Goal: Download file/media

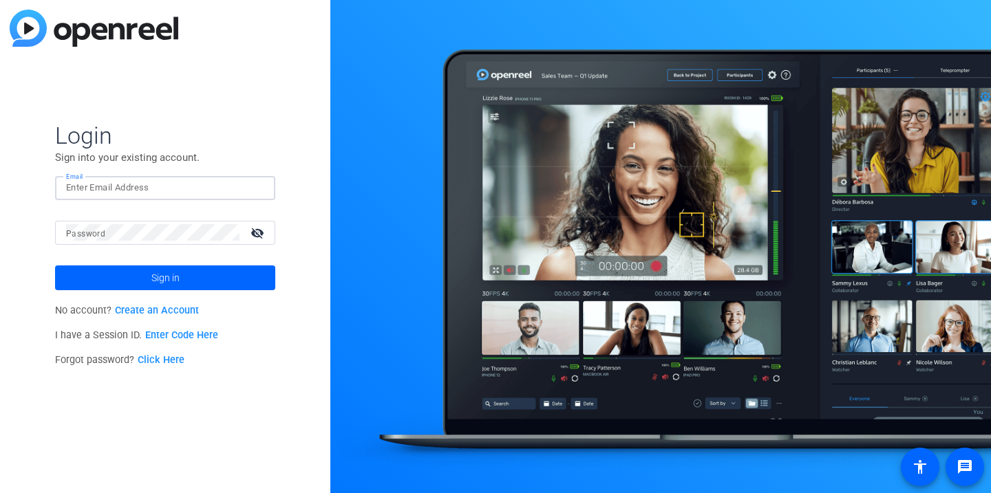
type input "[PERSON_NAME][EMAIL_ADDRESS][PERSON_NAME][DOMAIN_NAME]"
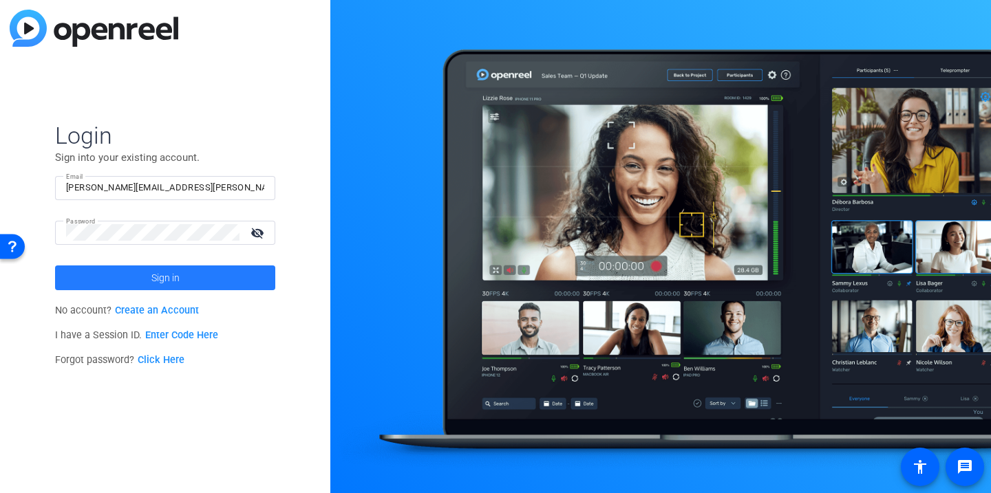
click at [130, 277] on span at bounding box center [165, 277] width 220 height 33
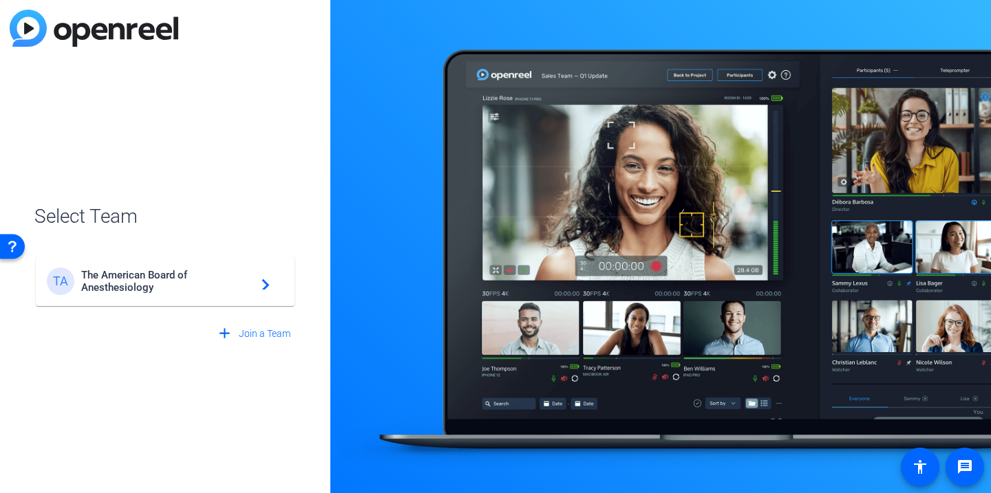
click at [176, 287] on span "The American Board of Anesthesiology" at bounding box center [167, 281] width 172 height 25
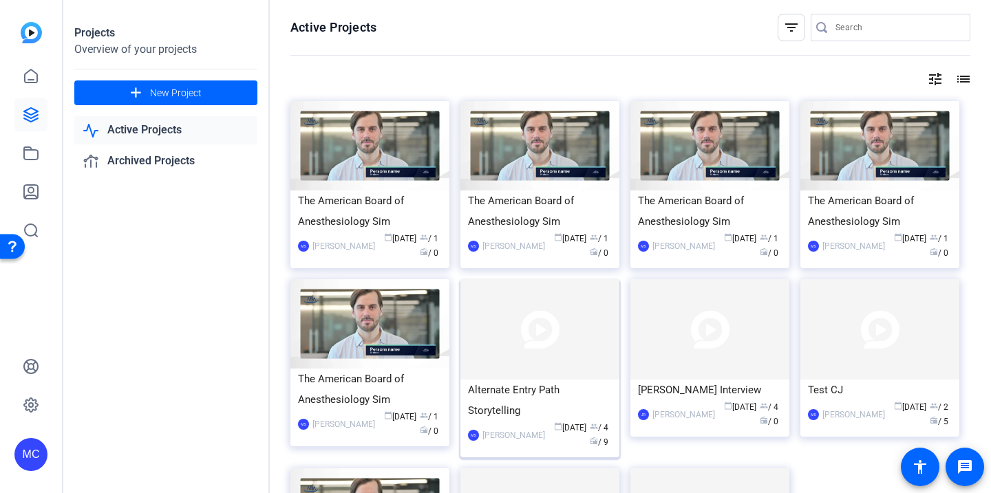
click at [537, 402] on div "Alternate Entry Path Storytelling" at bounding box center [540, 400] width 144 height 41
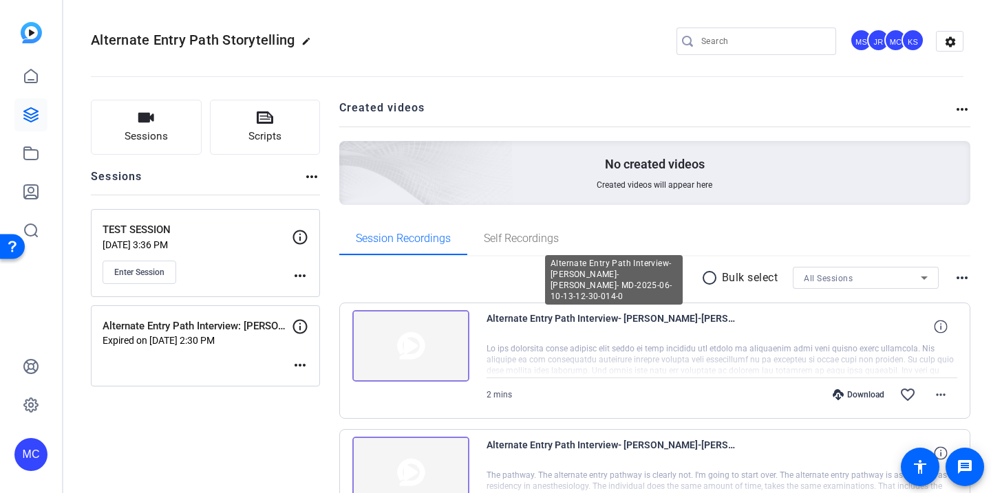
click at [617, 319] on span "Alternate Entry Path Interview- [PERSON_NAME]-[PERSON_NAME]- MD-2025-06-10-13-1…" at bounding box center [613, 326] width 255 height 33
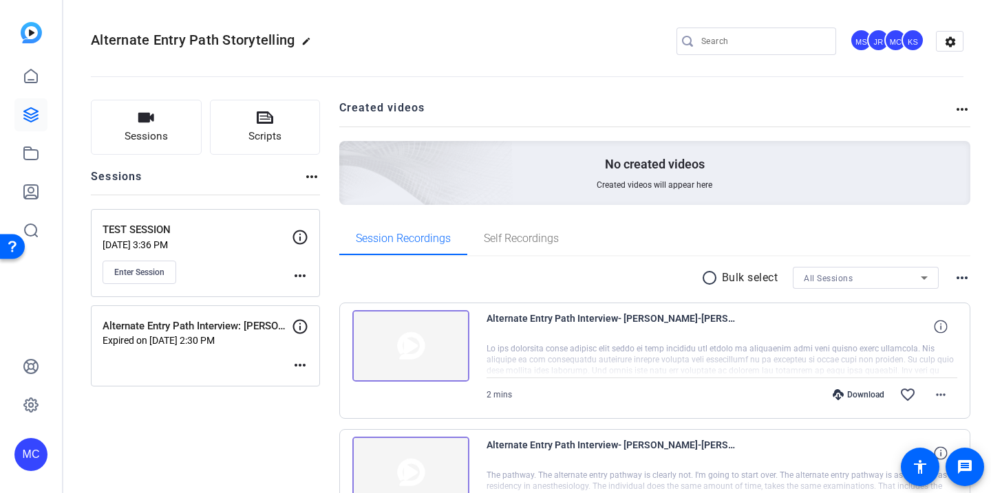
click at [420, 343] on img at bounding box center [410, 346] width 117 height 72
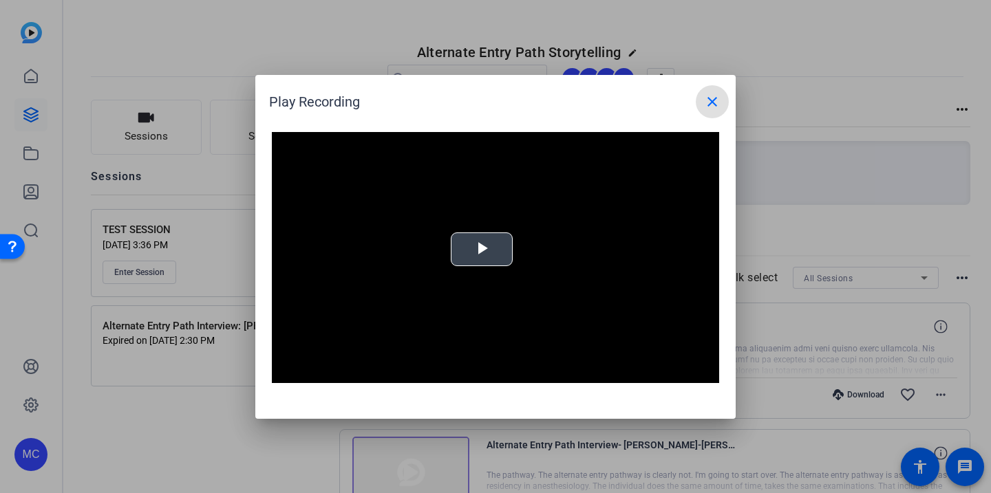
click at [482, 249] on span "Video Player" at bounding box center [482, 249] width 0 height 0
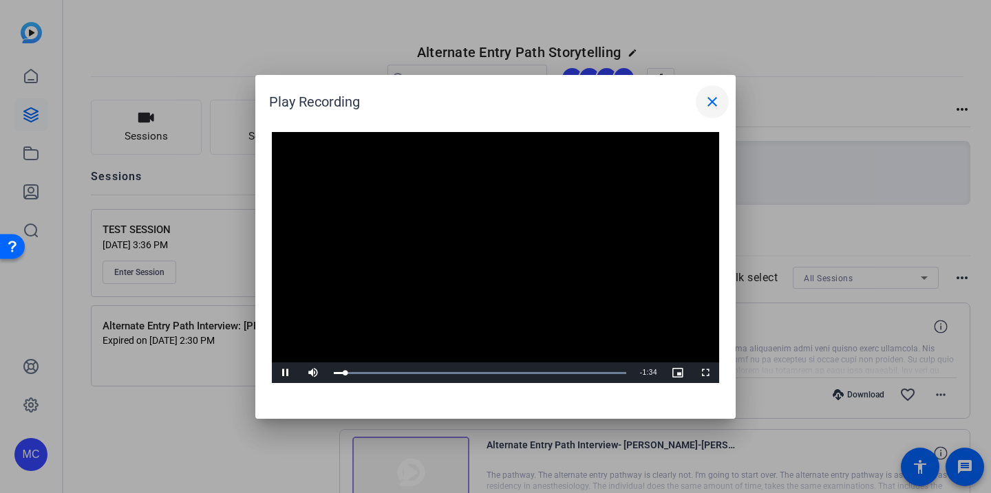
click at [713, 103] on mat-icon "close" at bounding box center [712, 102] width 17 height 17
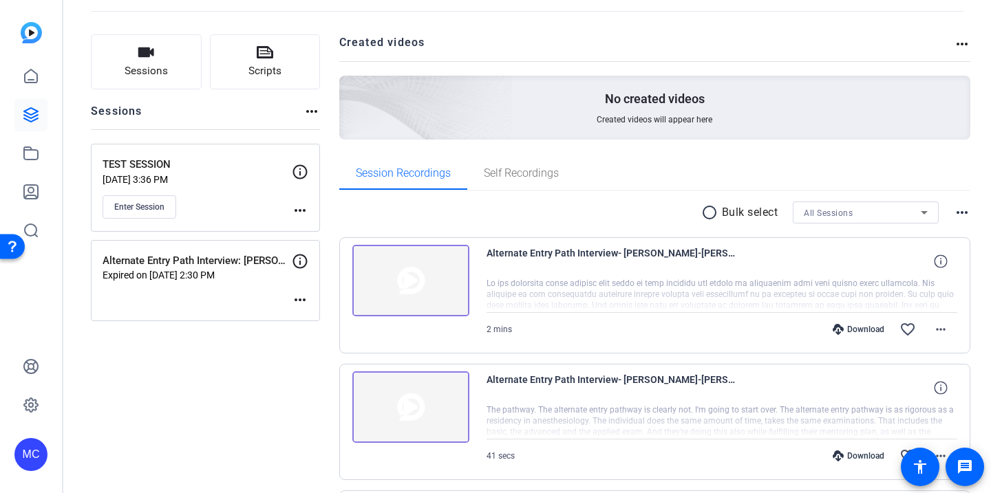
scroll to position [91, 0]
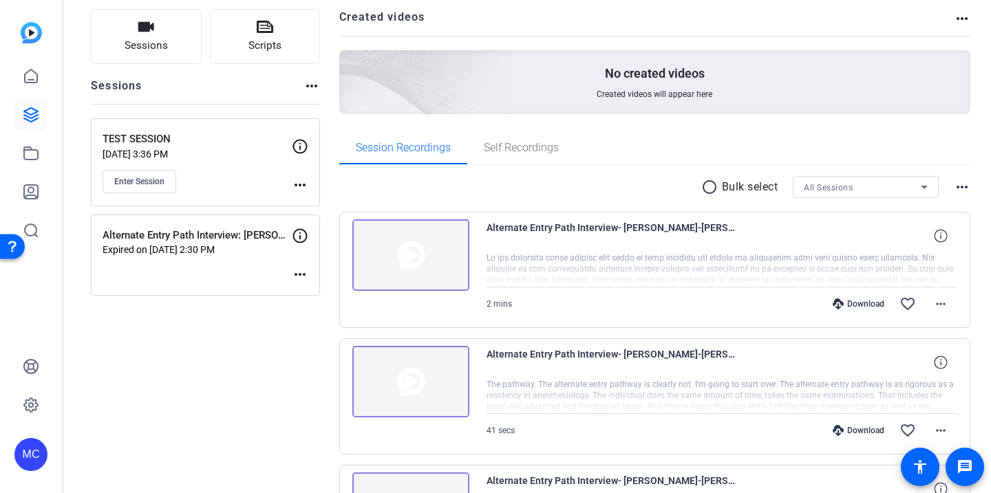
click at [521, 362] on span "Alternate Entry Path Interview- [PERSON_NAME]-[PERSON_NAME]- MD-2025-06-10-13-1…" at bounding box center [613, 362] width 255 height 33
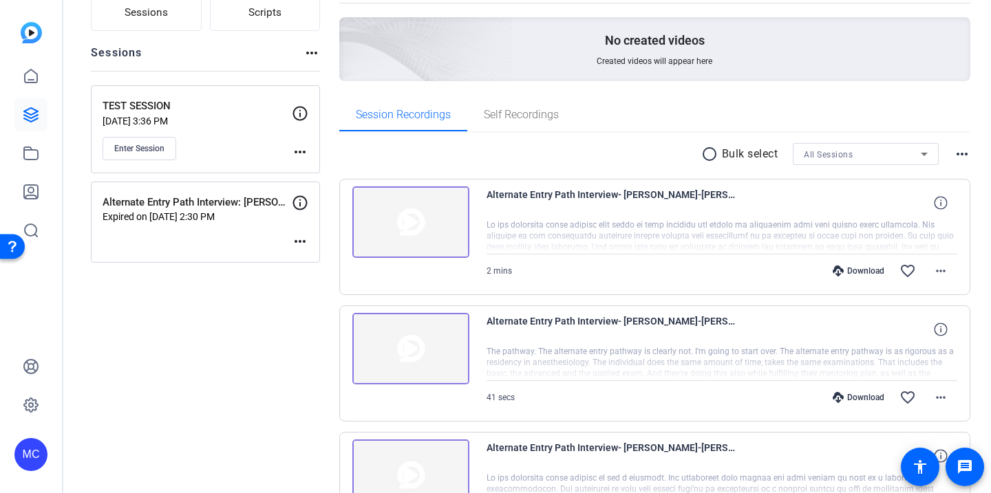
scroll to position [125, 0]
click at [942, 331] on icon at bounding box center [940, 328] width 13 height 13
click at [905, 361] on div at bounding box center [721, 362] width 471 height 34
click at [682, 357] on div at bounding box center [721, 362] width 471 height 34
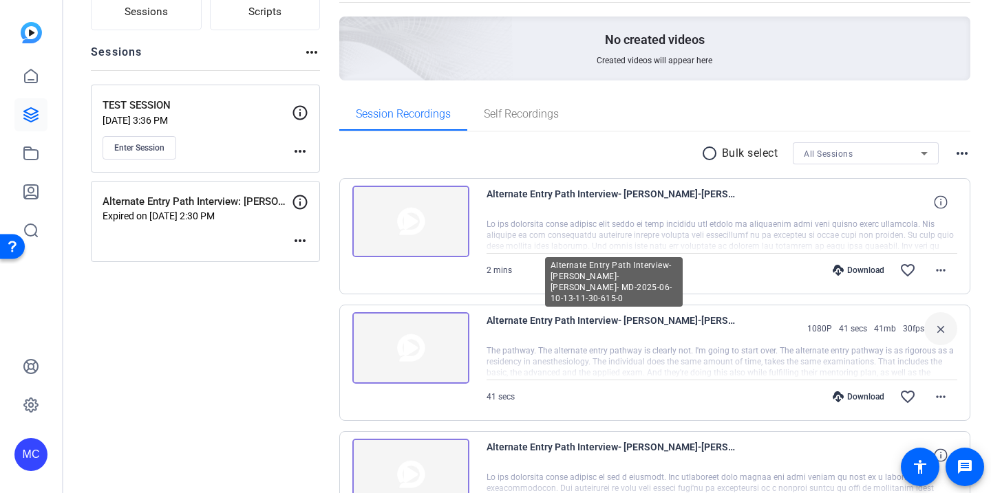
click at [524, 333] on span "Alternate Entry Path Interview- [PERSON_NAME]-[PERSON_NAME]- MD-2025-06-10-13-1…" at bounding box center [613, 328] width 255 height 33
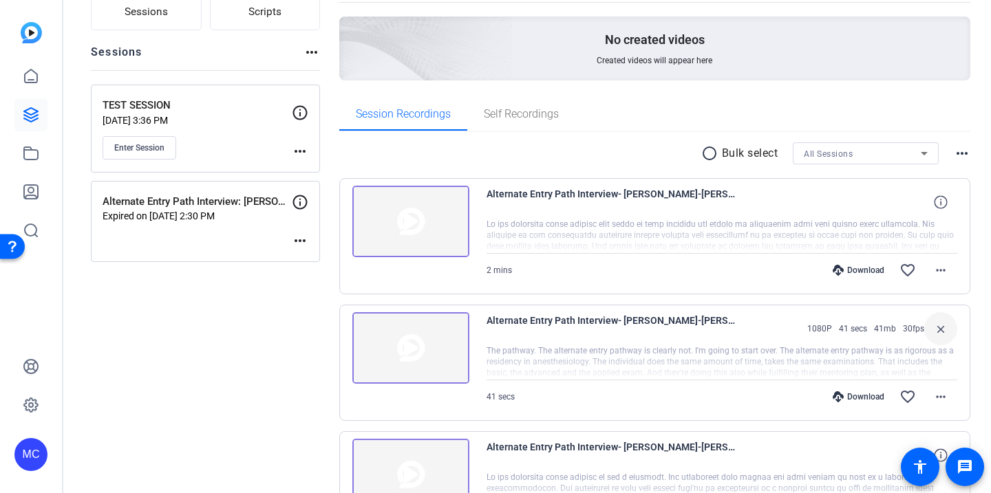
click at [447, 332] on img at bounding box center [410, 348] width 117 height 72
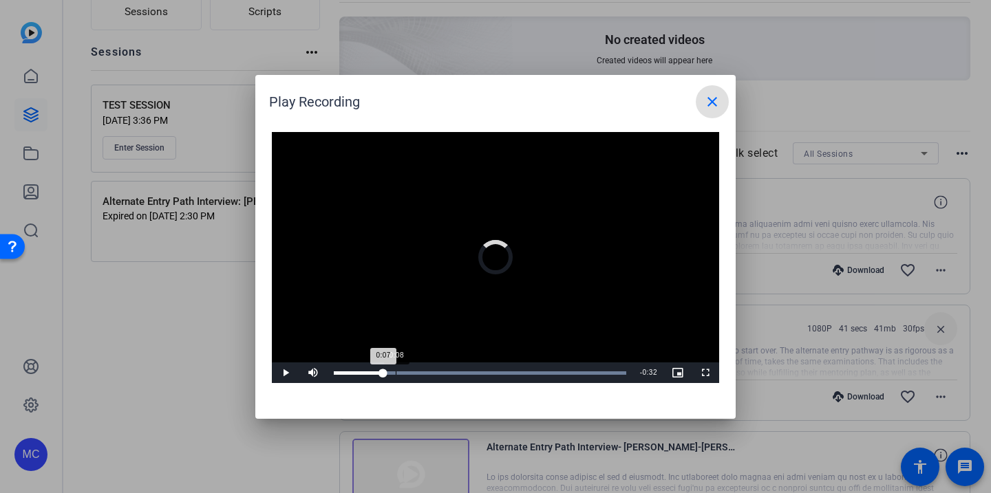
drag, startPoint x: 367, startPoint y: 371, endPoint x: 412, endPoint y: 371, distance: 45.4
click at [412, 372] on div "Loaded : 100.00% 0:08 0:07" at bounding box center [480, 373] width 292 height 3
click at [711, 107] on mat-icon "close" at bounding box center [712, 102] width 17 height 17
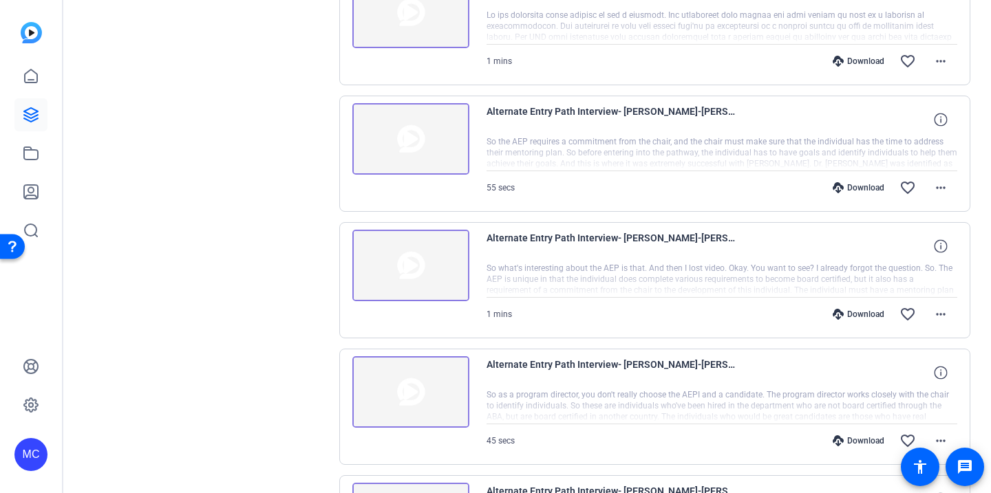
scroll to position [597, 0]
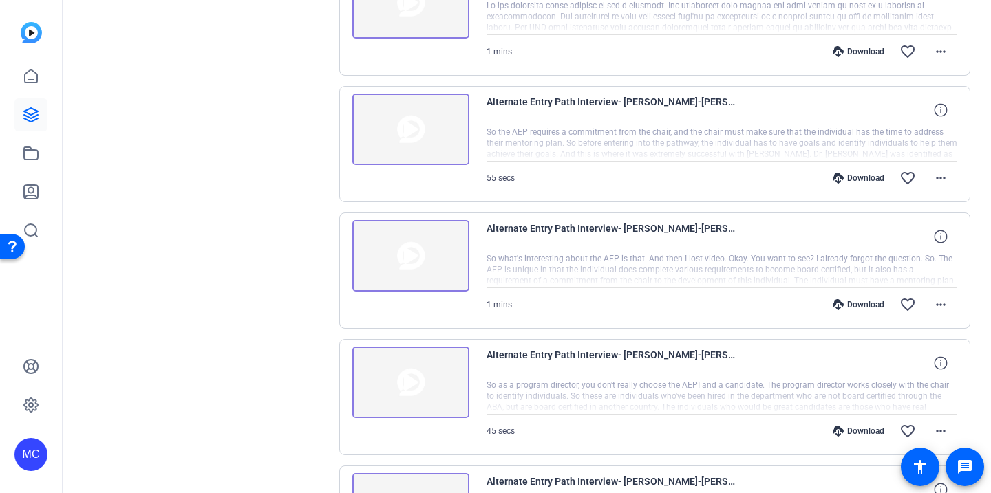
click at [419, 384] on img at bounding box center [410, 383] width 117 height 72
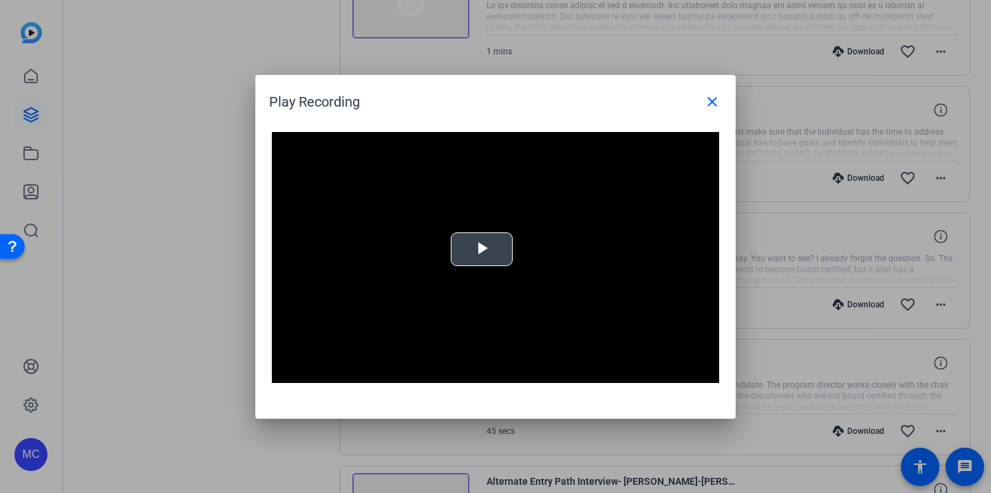
click at [482, 249] on span "Video Player" at bounding box center [482, 249] width 0 height 0
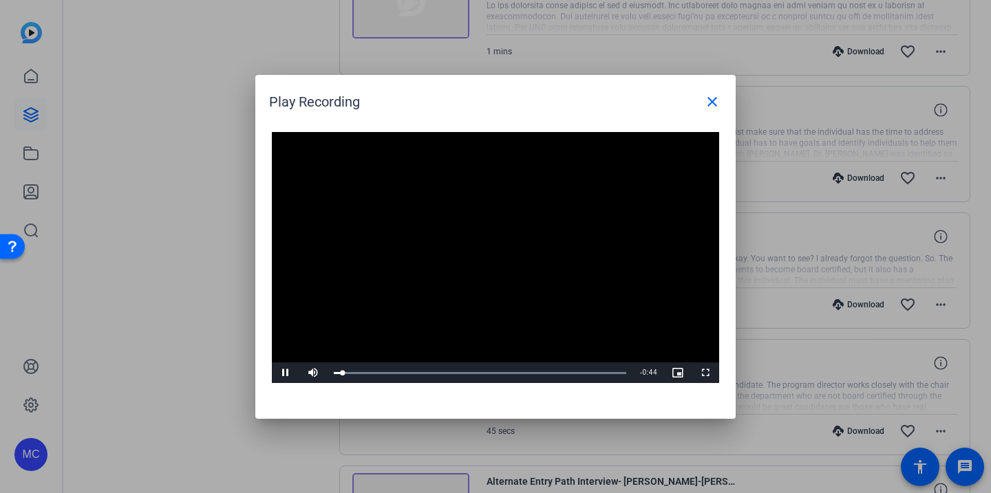
scroll to position [0, 0]
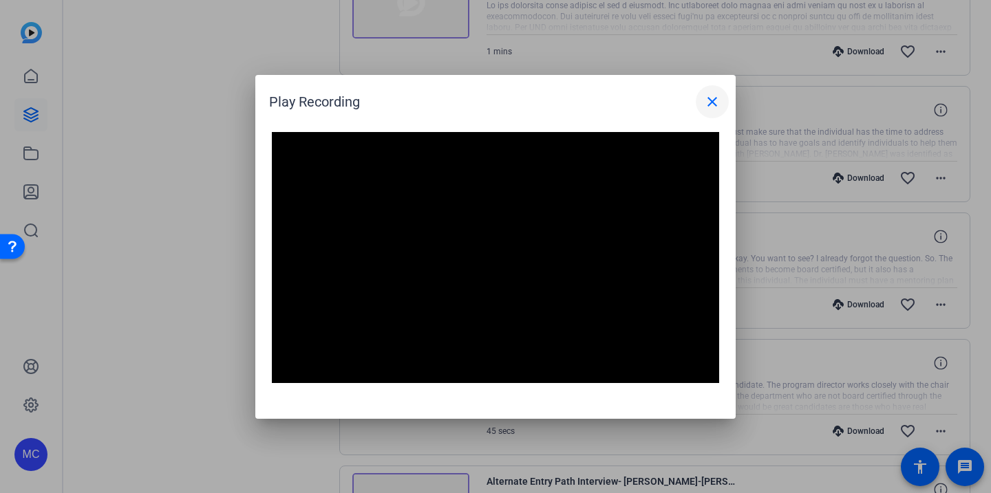
click at [706, 107] on mat-icon "close" at bounding box center [712, 102] width 17 height 17
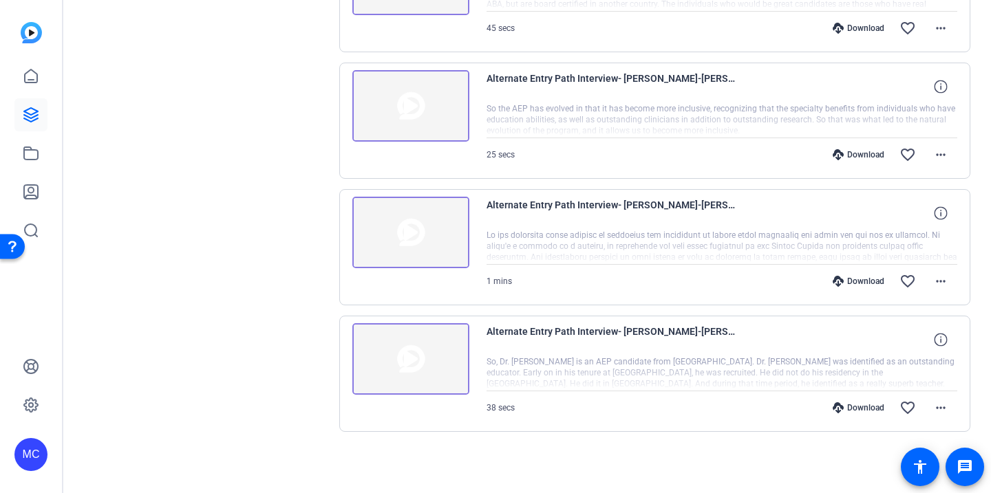
scroll to position [1000, 0]
click at [941, 340] on icon at bounding box center [940, 339] width 13 height 13
click at [941, 407] on mat-icon "more_horiz" at bounding box center [940, 408] width 17 height 17
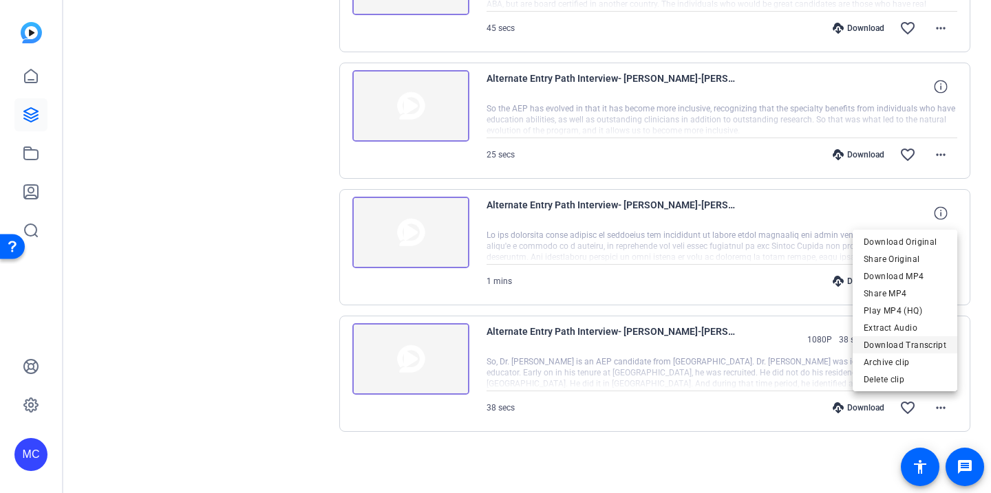
click at [870, 341] on span "Download Transcript" at bounding box center [905, 345] width 83 height 17
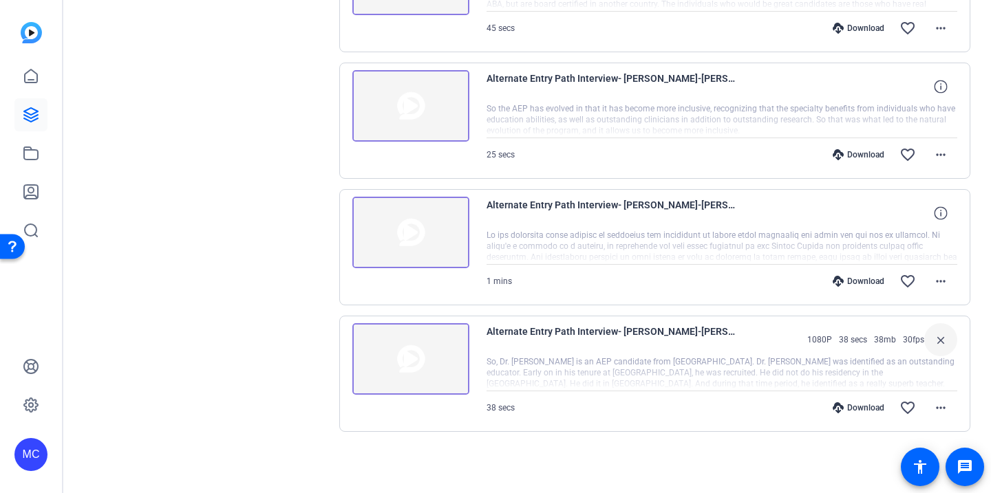
click at [446, 241] on img at bounding box center [410, 233] width 117 height 72
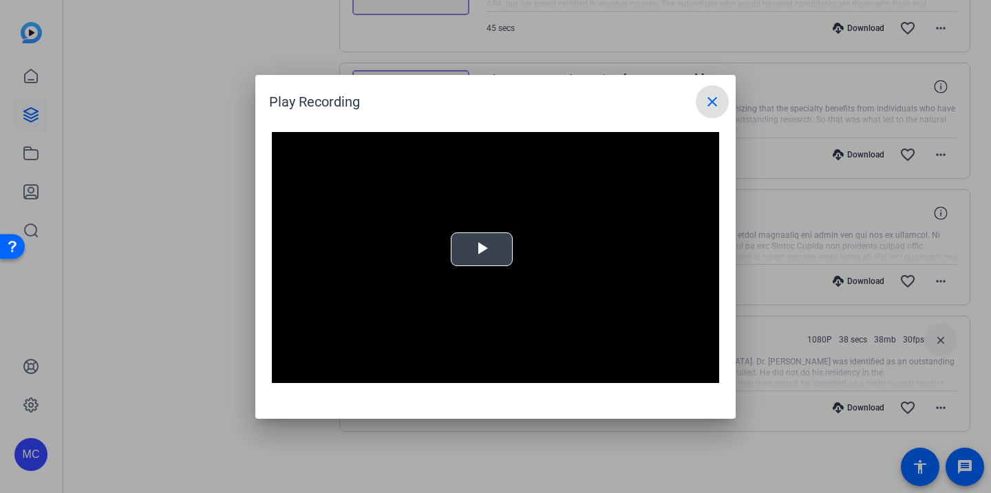
click at [482, 249] on span "Video Player" at bounding box center [482, 249] width 0 height 0
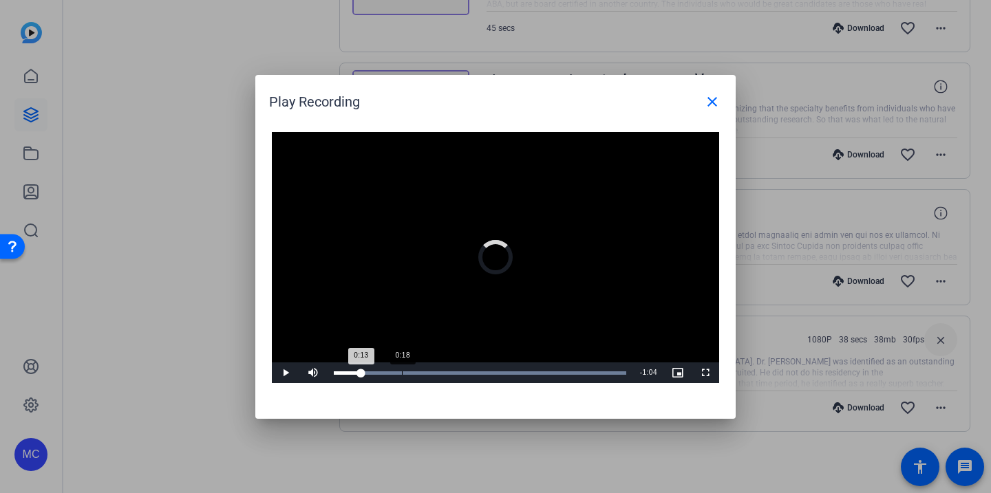
drag, startPoint x: 379, startPoint y: 369, endPoint x: 423, endPoint y: 369, distance: 44.0
click at [422, 369] on div "Loaded : 100.00% 0:18 0:13" at bounding box center [480, 373] width 306 height 21
drag, startPoint x: 419, startPoint y: 374, endPoint x: 447, endPoint y: 374, distance: 28.2
click at [447, 374] on div "Loaded : 100.00% 0:22 0:23" at bounding box center [480, 373] width 292 height 3
drag, startPoint x: 499, startPoint y: 369, endPoint x: 531, endPoint y: 369, distance: 32.3
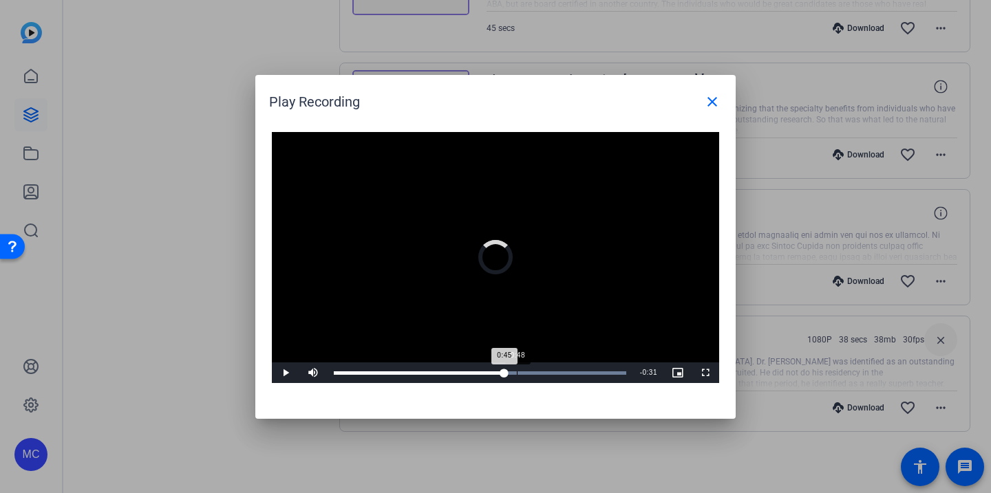
click at [531, 369] on div "Loaded : 100.00% 0:48 0:45" at bounding box center [480, 373] width 306 height 21
drag, startPoint x: 526, startPoint y: 370, endPoint x: 559, endPoint y: 370, distance: 32.3
click at [528, 372] on div "0:51" at bounding box center [431, 373] width 195 height 3
drag, startPoint x: 570, startPoint y: 370, endPoint x: 587, endPoint y: 370, distance: 16.5
click at [587, 370] on div "Loaded : 100.00% 1:05 1:04" at bounding box center [480, 373] width 306 height 21
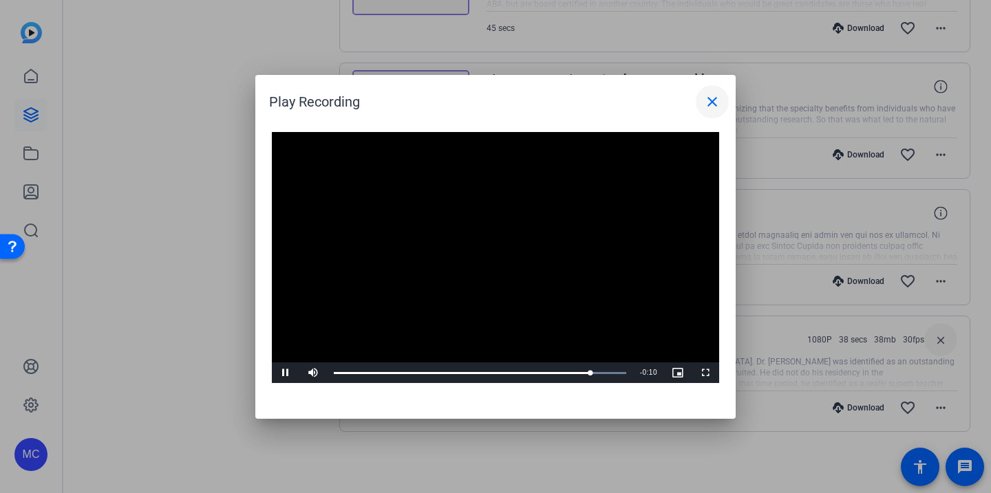
click at [712, 105] on mat-icon "close" at bounding box center [712, 102] width 17 height 17
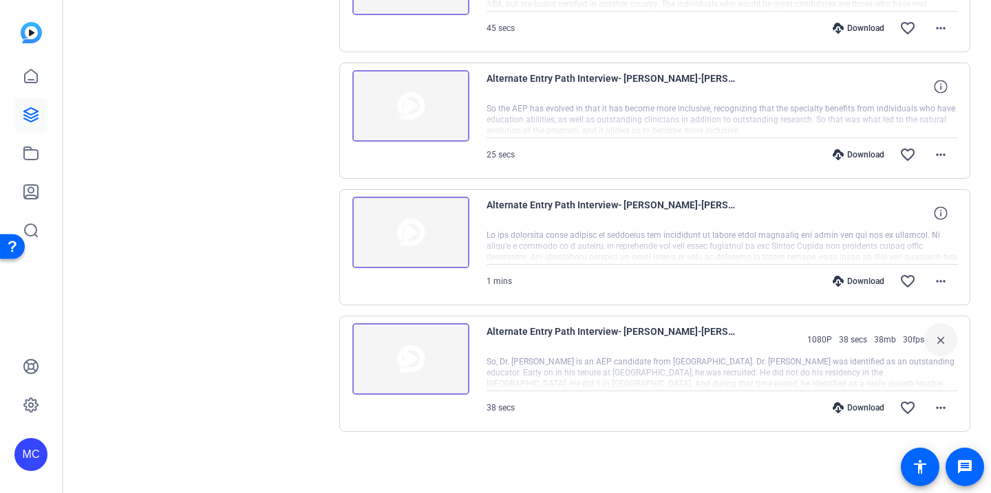
scroll to position [0, 0]
click at [423, 356] on img at bounding box center [410, 359] width 117 height 72
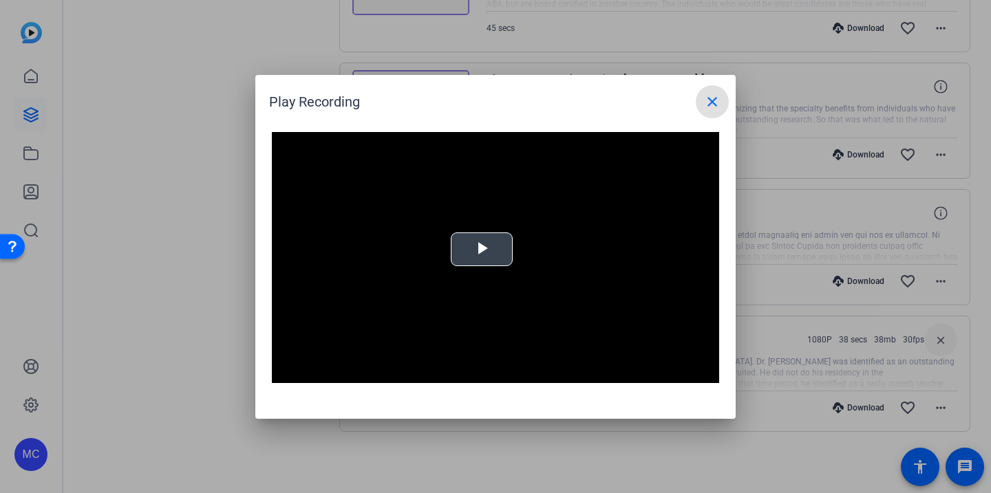
click at [481, 268] on video "Video Player" at bounding box center [495, 258] width 447 height 252
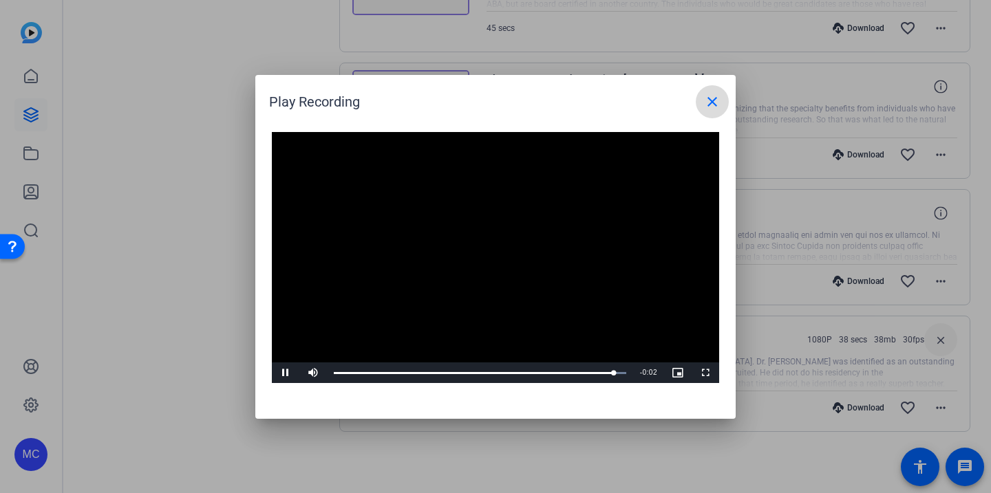
click at [713, 99] on mat-icon "close" at bounding box center [712, 102] width 17 height 17
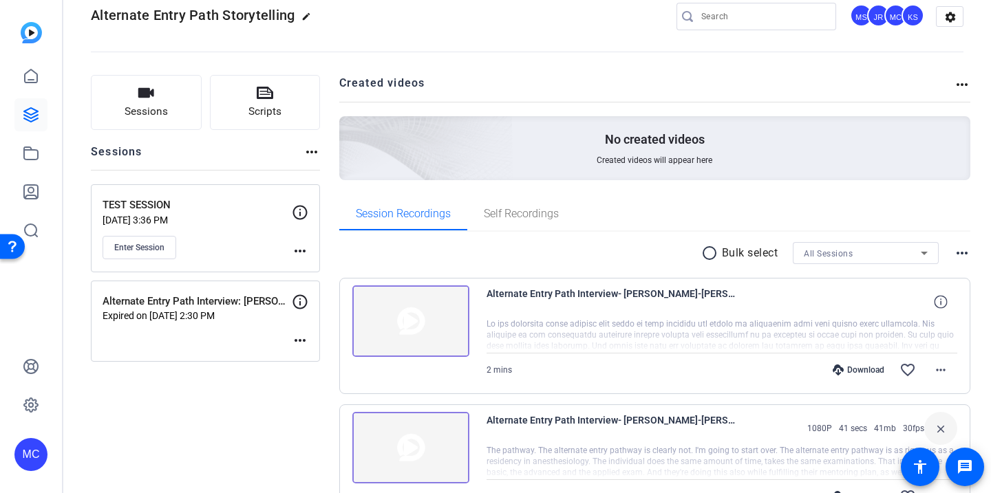
scroll to position [14, 0]
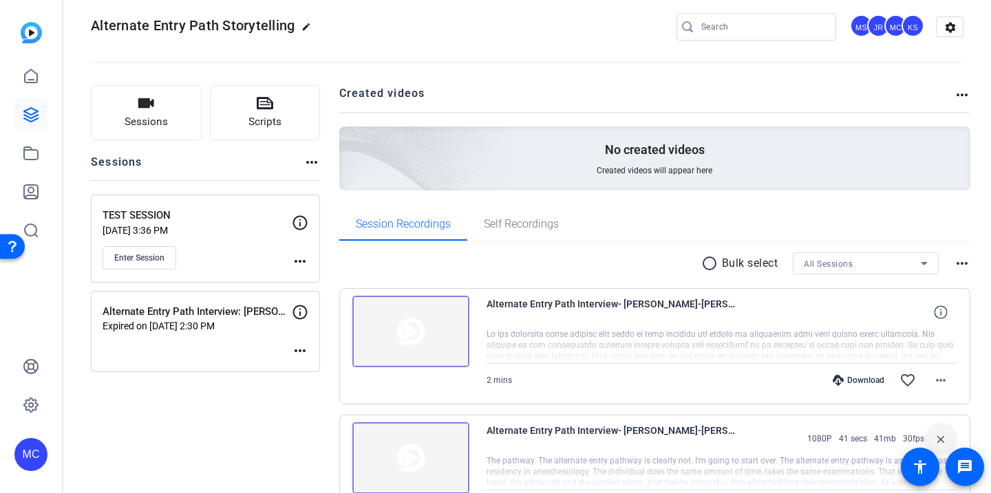
click at [244, 309] on p "Alternate Entry Path Interview: [PERSON_NAME]" at bounding box center [197, 312] width 189 height 16
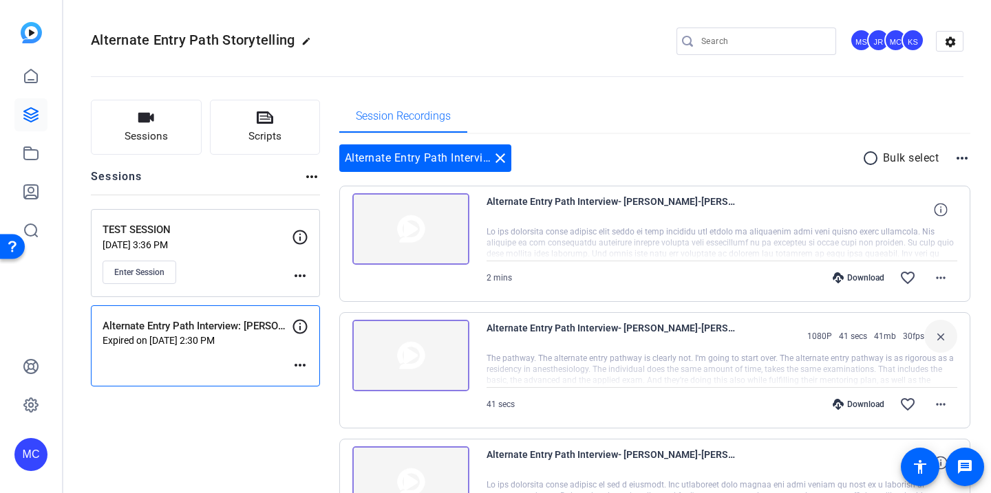
scroll to position [0, 0]
click at [436, 227] on img at bounding box center [410, 229] width 117 height 72
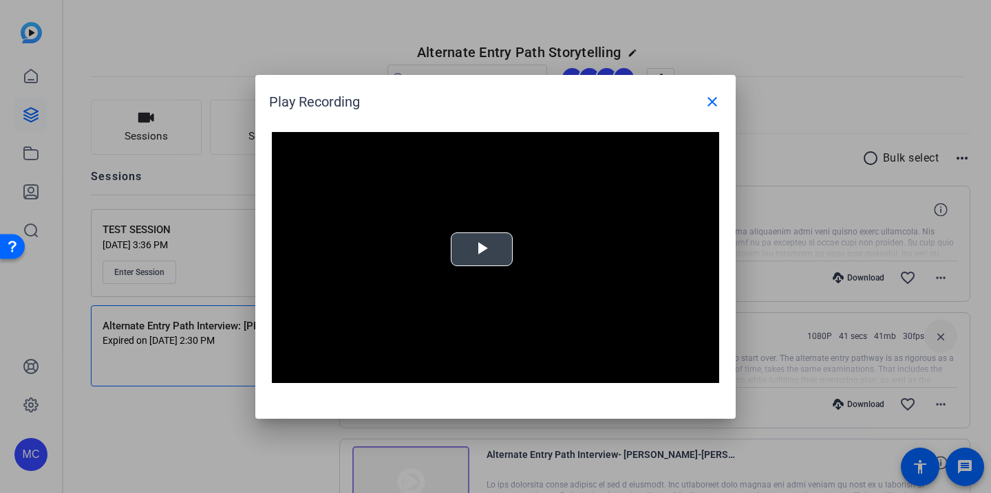
click at [482, 249] on span "Video Player" at bounding box center [482, 249] width 0 height 0
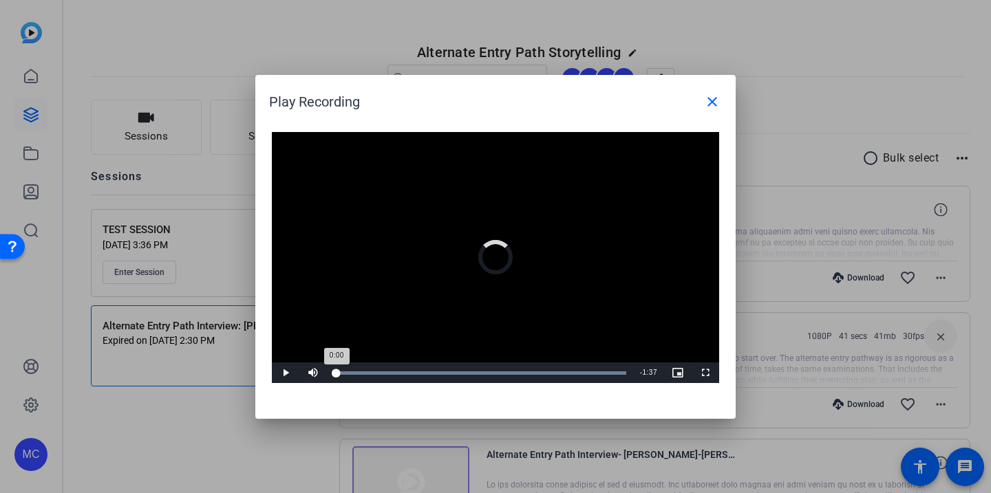
drag, startPoint x: 336, startPoint y: 368, endPoint x: 453, endPoint y: 368, distance: 117.0
click at [453, 368] on div "Loaded : 100.00% 0:00 0:00" at bounding box center [480, 373] width 306 height 21
click at [926, 216] on div at bounding box center [495, 246] width 991 height 493
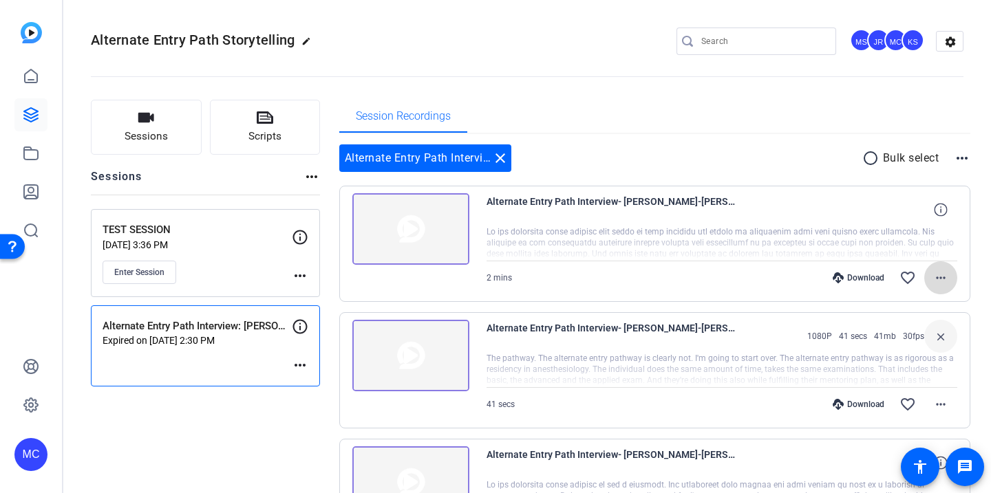
click at [941, 278] on mat-icon "more_horiz" at bounding box center [940, 278] width 17 height 17
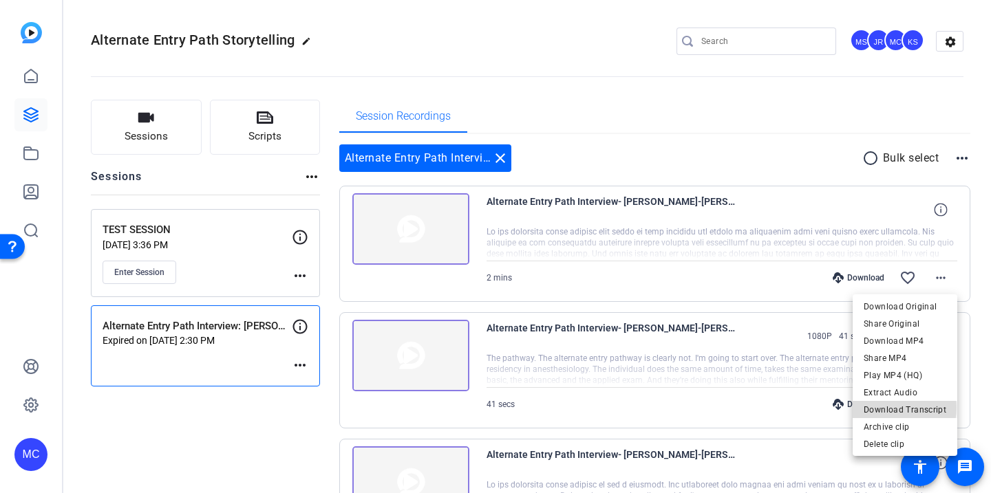
click at [894, 408] on span "Download Transcript" at bounding box center [905, 410] width 83 height 17
